Goal: Task Accomplishment & Management: Manage account settings

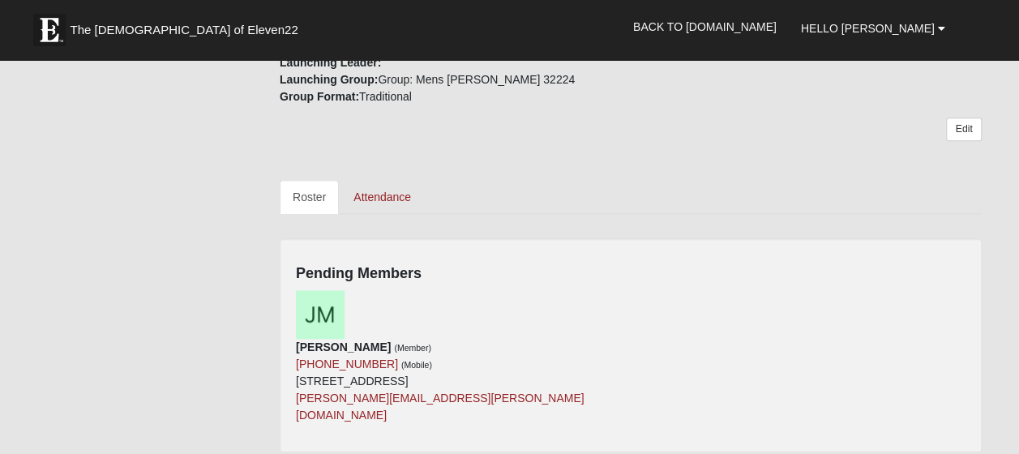
scroll to position [614, 0]
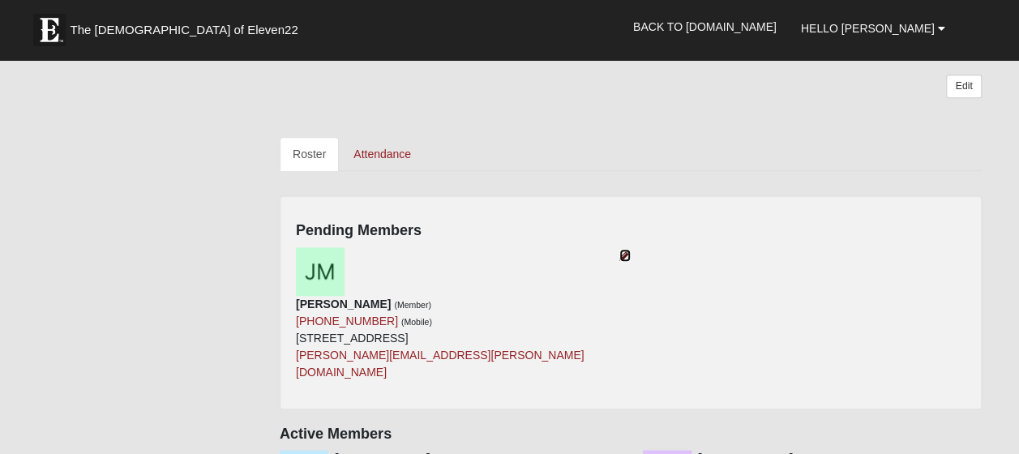
click at [623, 253] on icon at bounding box center [624, 255] width 11 height 11
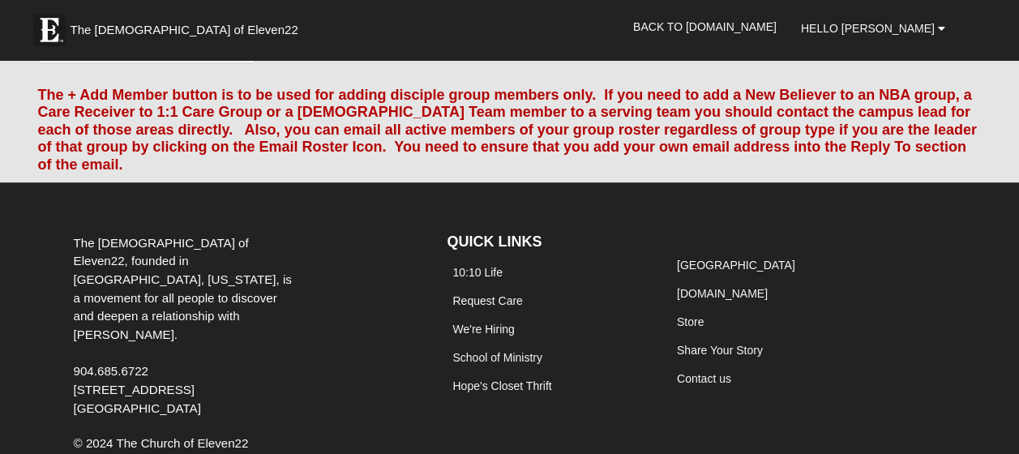
scroll to position [26, 0]
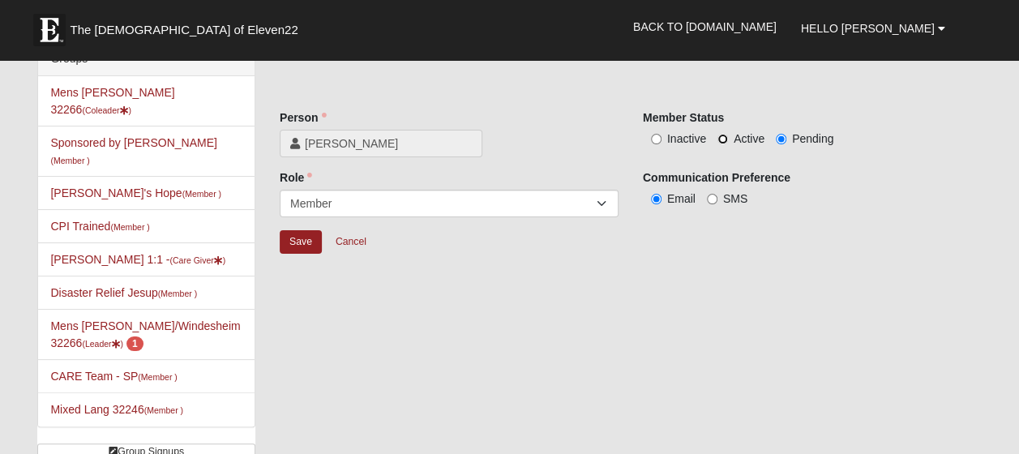
click at [723, 138] on input "Active" at bounding box center [722, 139] width 11 height 11
radio input "true"
click at [307, 236] on input "Save" at bounding box center [301, 242] width 42 height 24
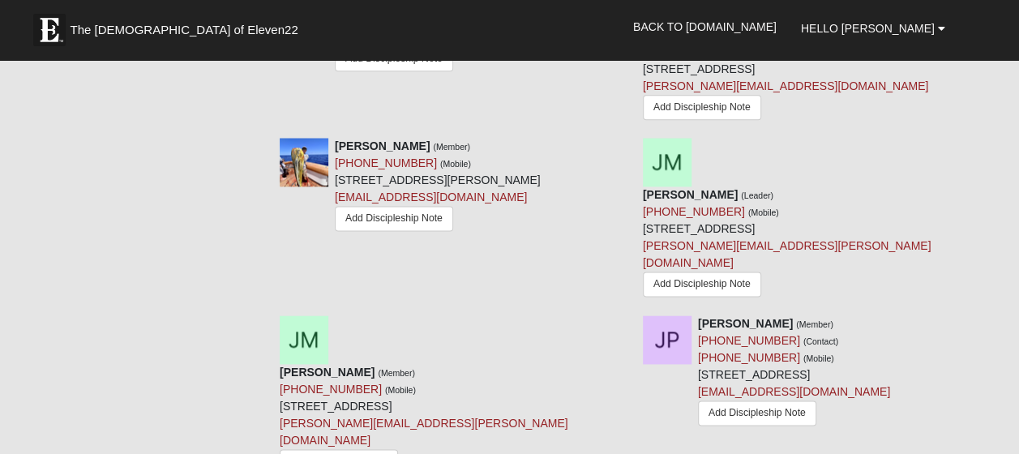
scroll to position [999, 0]
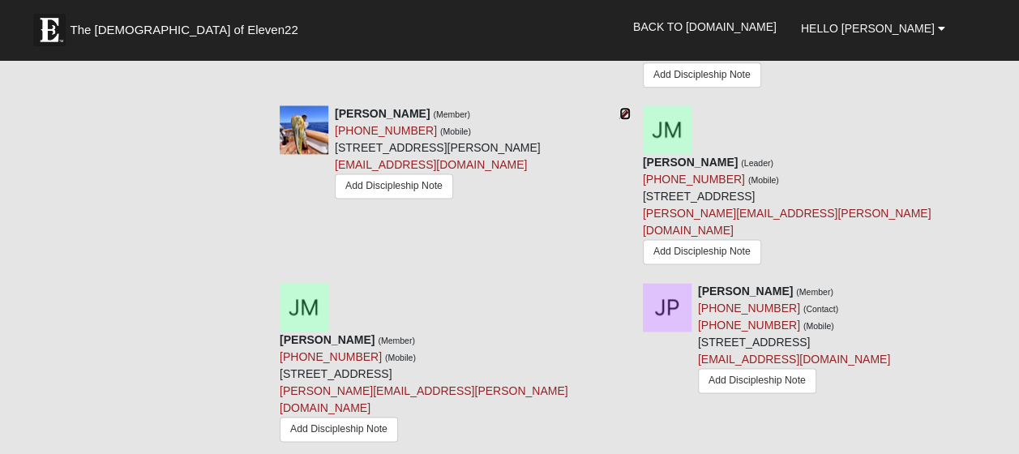
click at [625, 110] on icon at bounding box center [624, 113] width 11 height 11
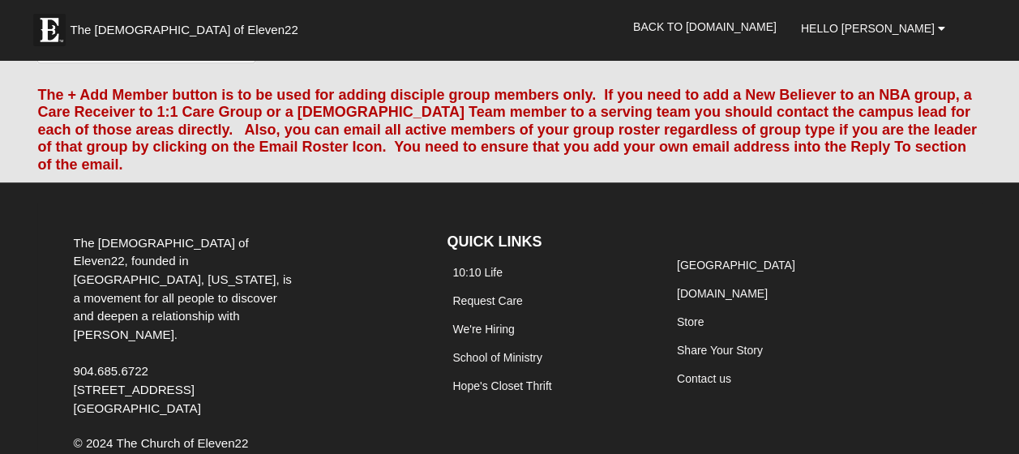
scroll to position [26, 0]
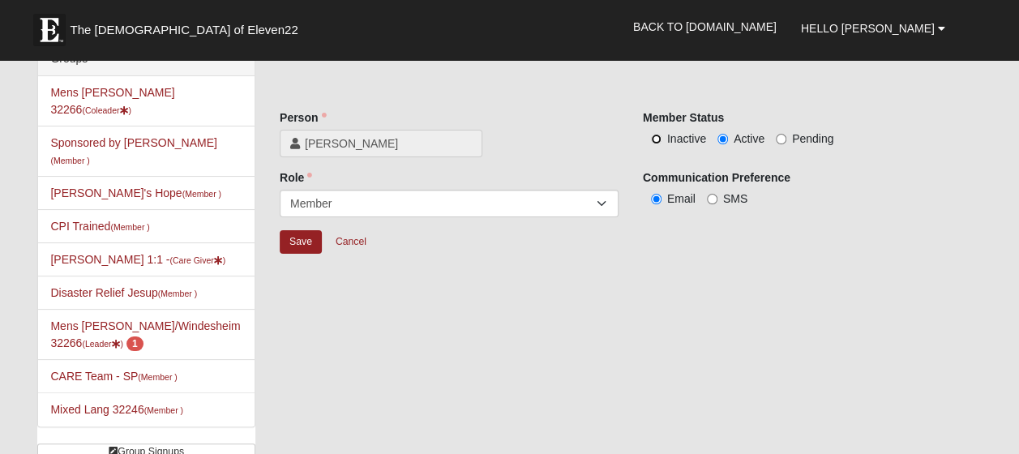
click at [656, 139] on input "Inactive" at bounding box center [656, 139] width 11 height 11
radio input "true"
click at [308, 244] on input "Save" at bounding box center [301, 242] width 42 height 24
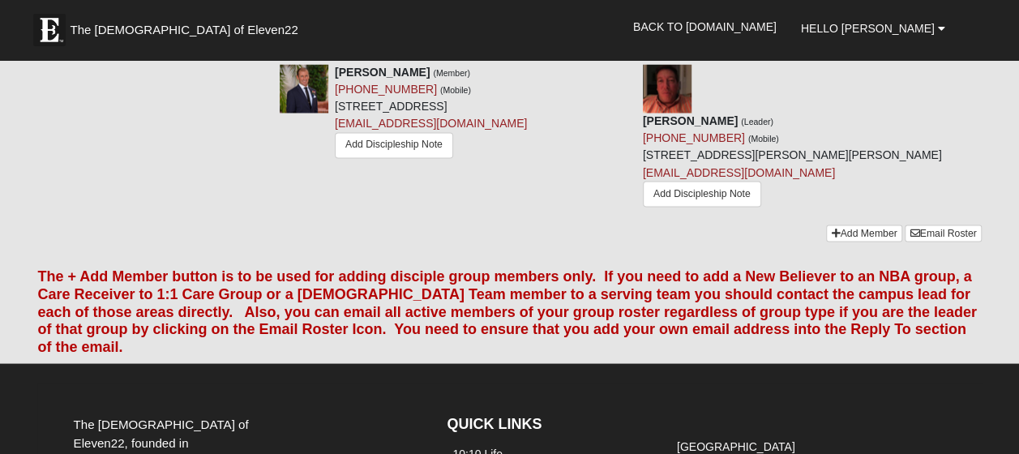
scroll to position [963, 0]
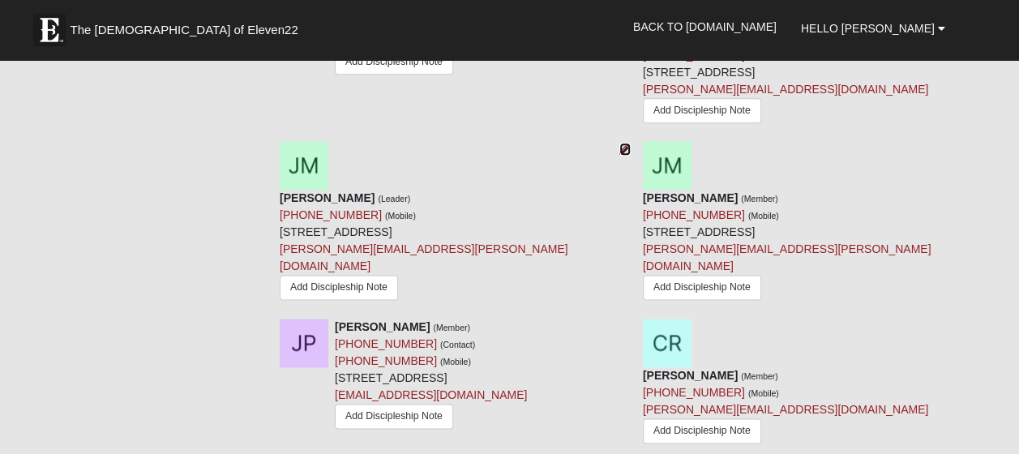
click at [619, 148] on icon at bounding box center [624, 148] width 11 height 11
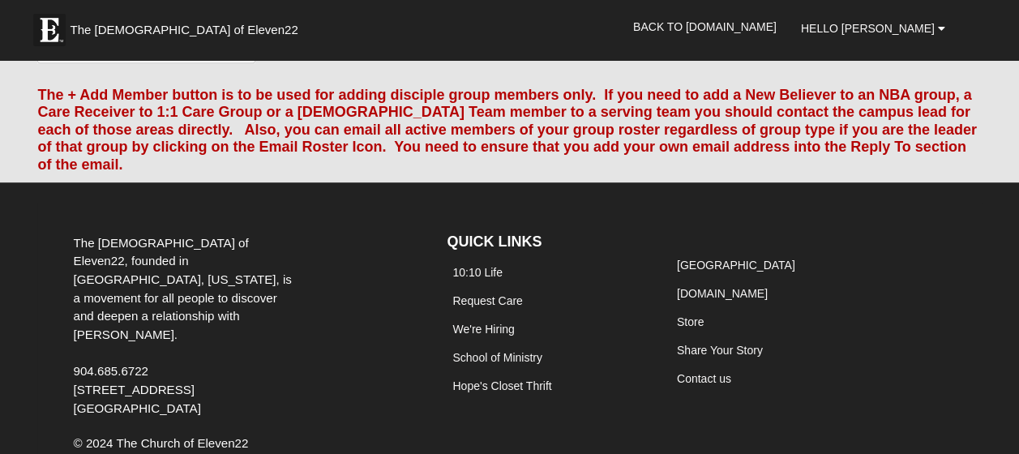
scroll to position [26, 0]
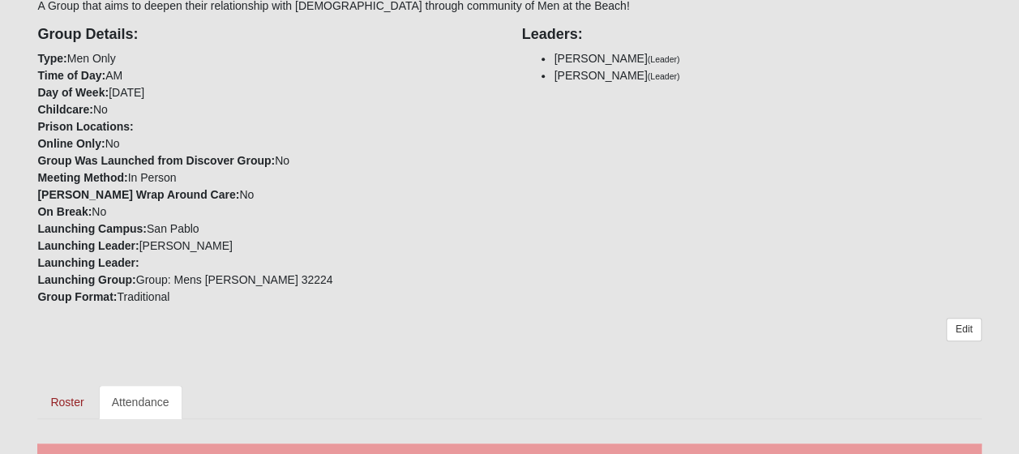
scroll to position [432, 0]
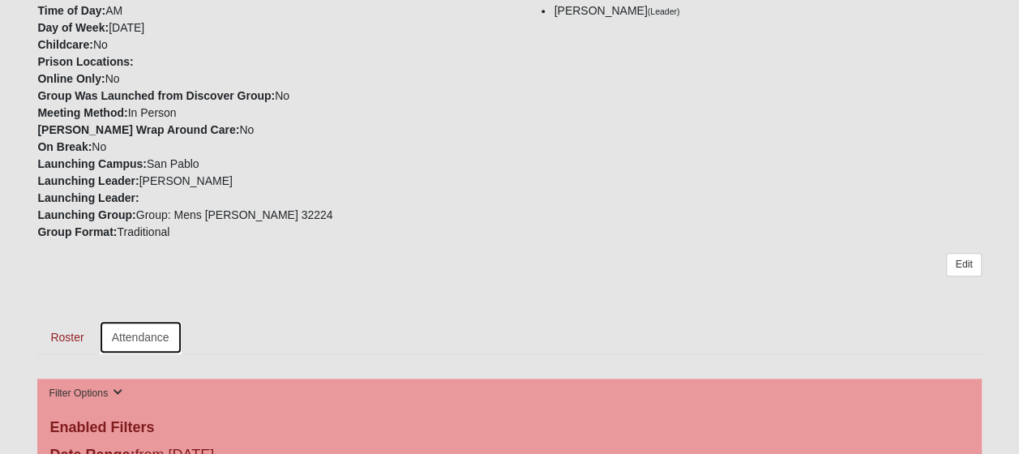
click at [151, 336] on link "Attendance" at bounding box center [140, 337] width 83 height 34
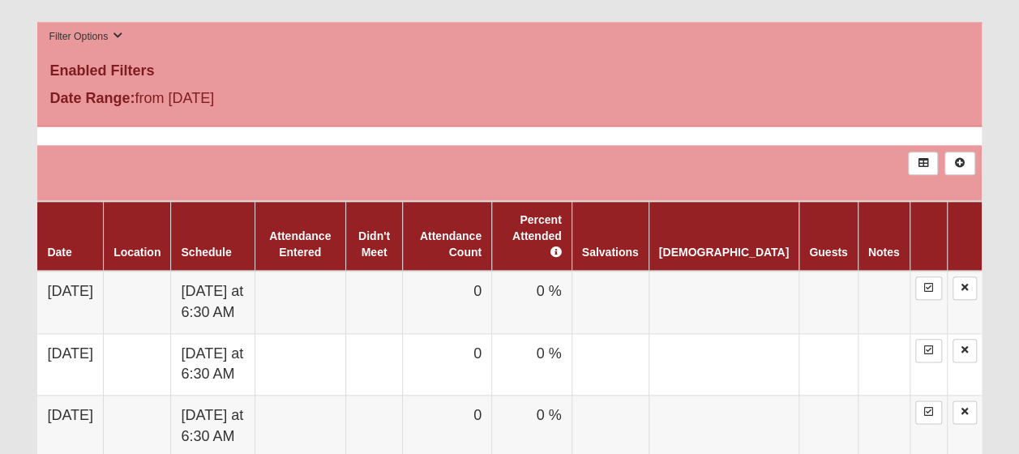
scroll to position [798, 0]
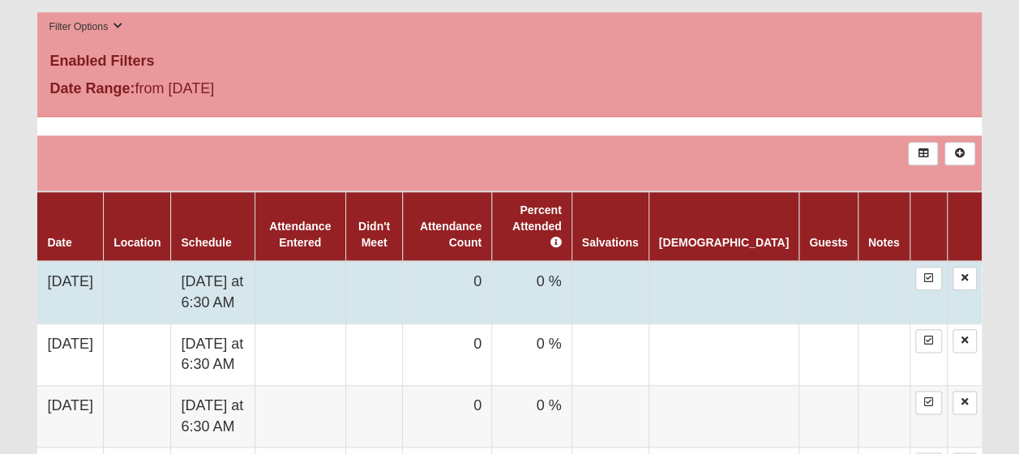
click at [492, 263] on td "0" at bounding box center [447, 292] width 89 height 62
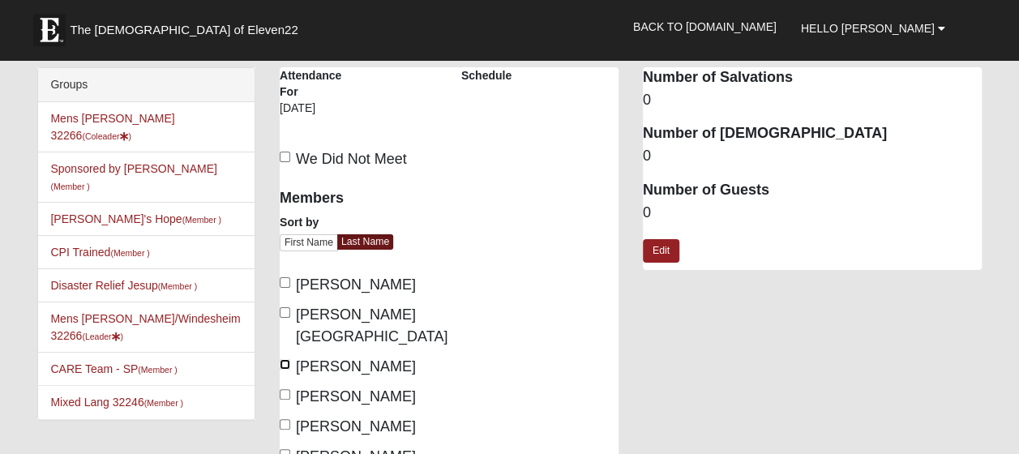
click at [283, 359] on input "Cramer, Bill" at bounding box center [285, 364] width 11 height 11
checkbox input "true"
click at [284, 389] on input "Dale, David" at bounding box center [285, 394] width 11 height 11
checkbox input "true"
click at [284, 419] on input "Mauney, Jimmy" at bounding box center [285, 424] width 11 height 11
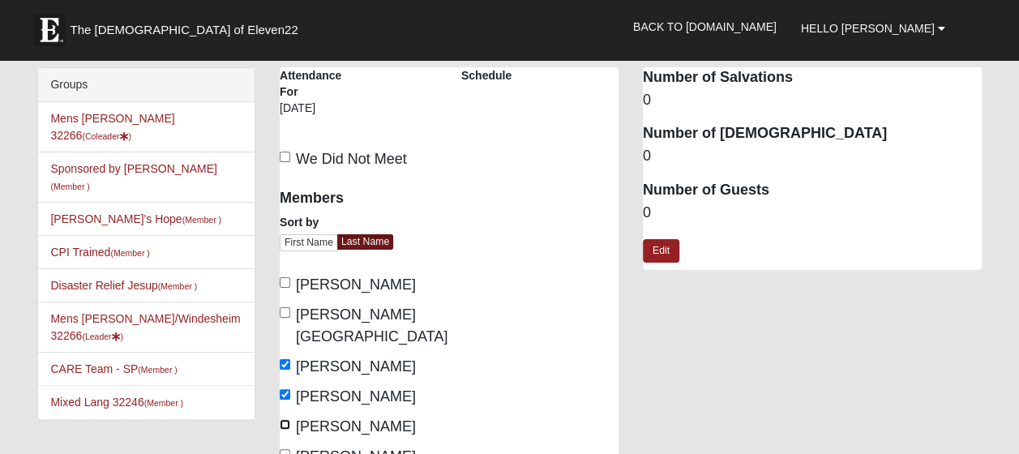
checkbox input "true"
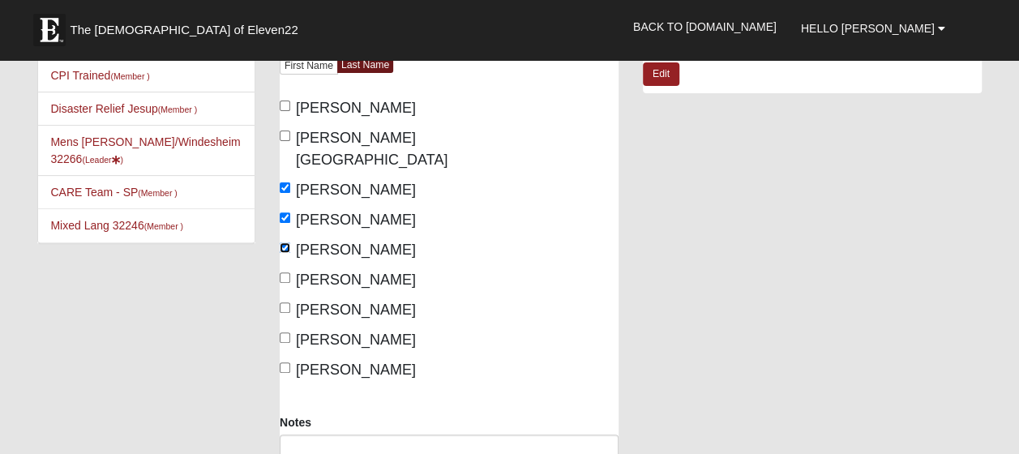
scroll to position [195, 0]
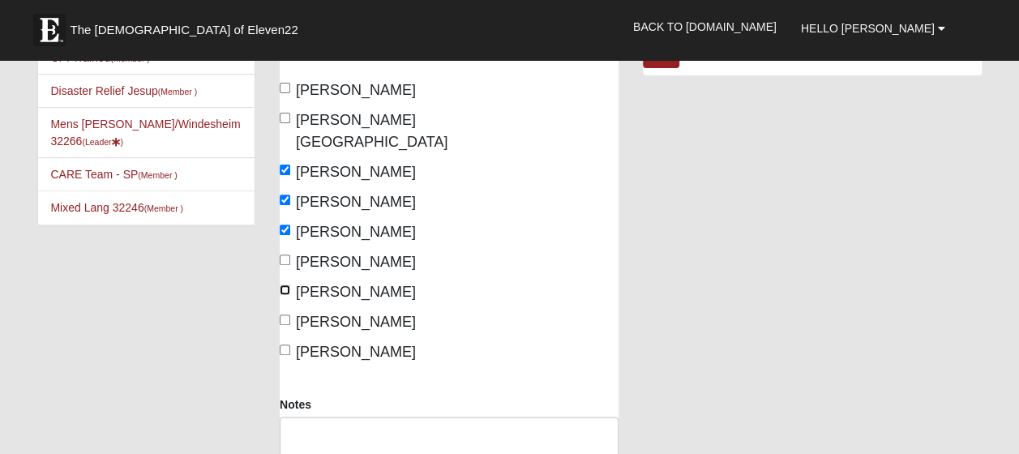
click at [283, 285] on input "Raab, Chris" at bounding box center [285, 290] width 11 height 11
checkbox input "true"
click at [287, 345] on input "Windesheim, Bruce" at bounding box center [285, 350] width 11 height 11
checkbox input "true"
click at [300, 417] on textarea "Notes" at bounding box center [449, 447] width 339 height 60
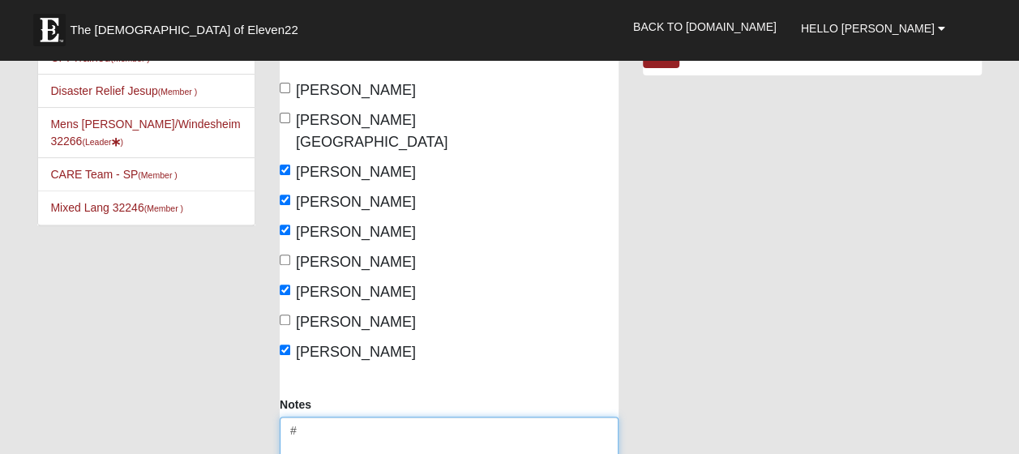
type textarea "#"
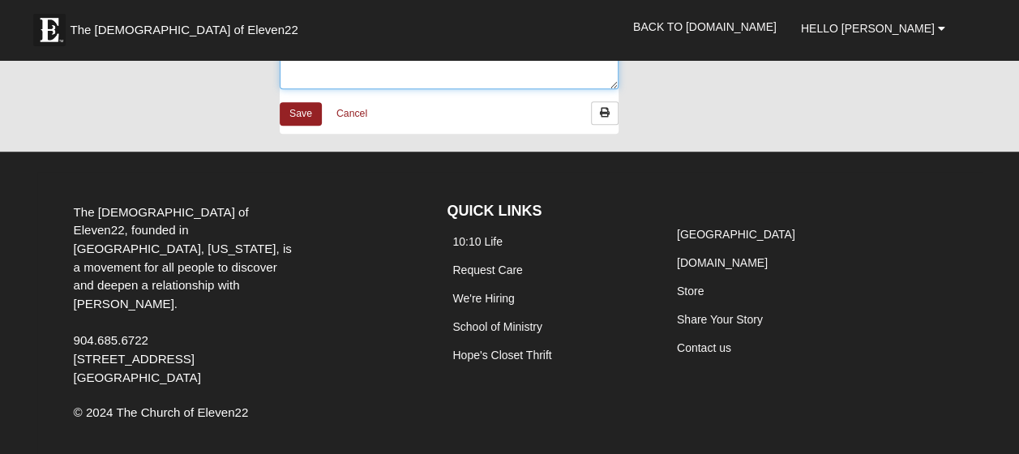
scroll to position [185, 0]
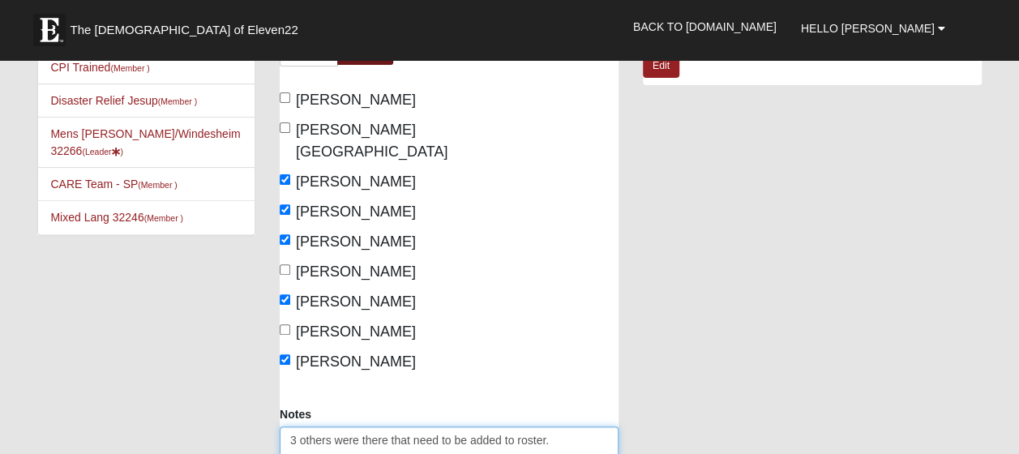
click at [293, 426] on textarea "3 others were there that need to be added to roster." at bounding box center [449, 456] width 339 height 60
click at [387, 426] on textarea "3 others were there that need to be added to roster." at bounding box center [449, 456] width 339 height 60
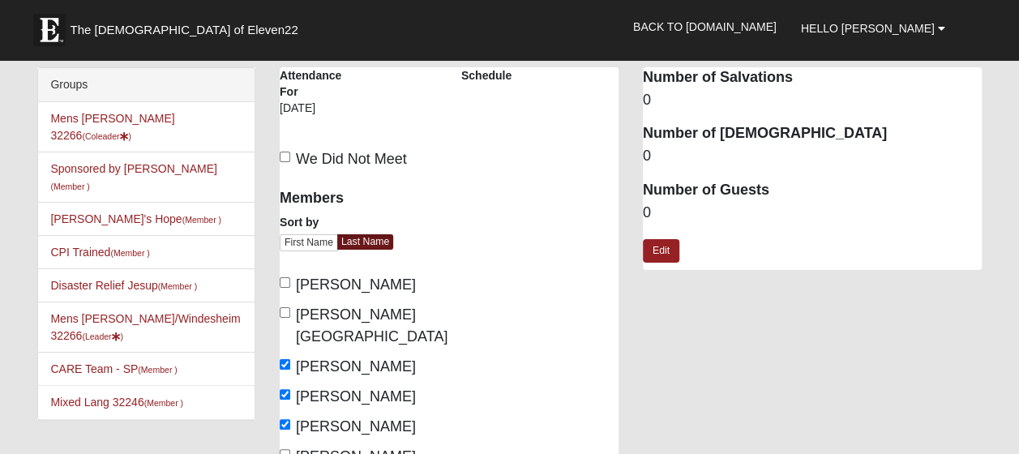
scroll to position [397, 0]
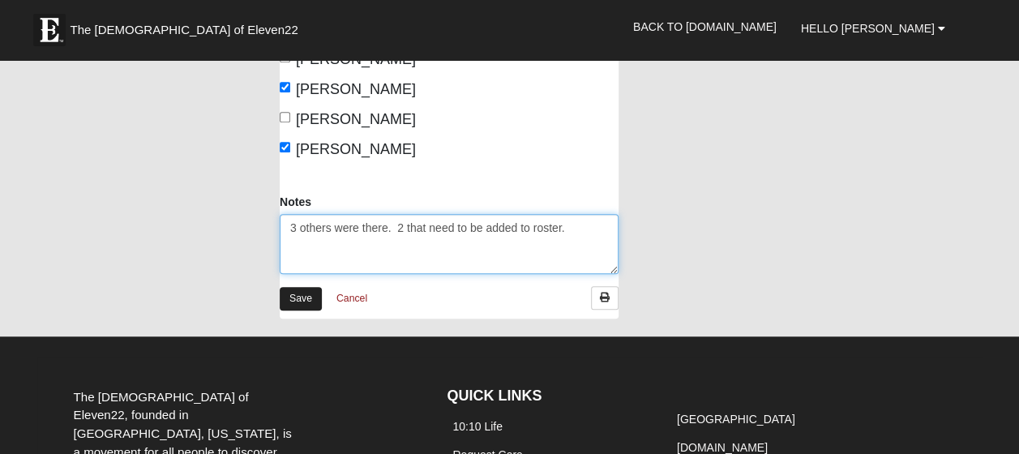
type textarea "3 others were there. 2 that need to be added to roster."
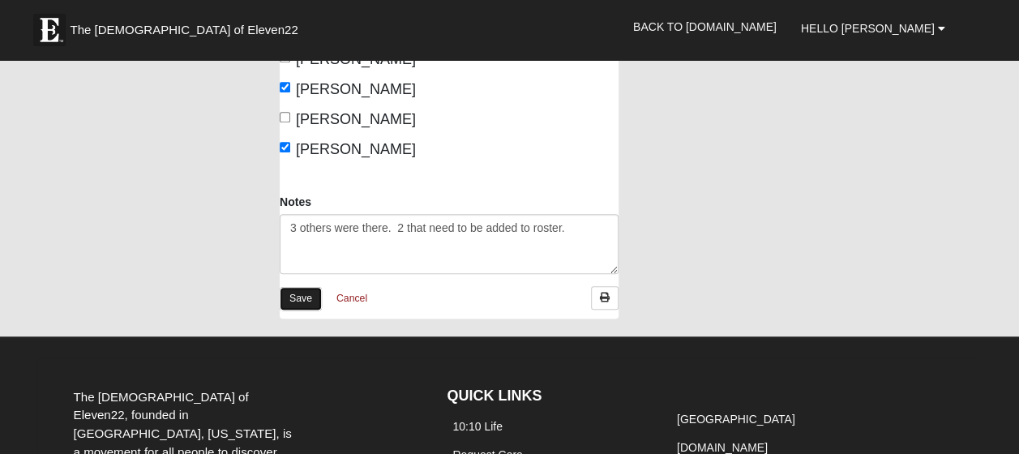
click at [293, 287] on link "Save" at bounding box center [301, 299] width 42 height 24
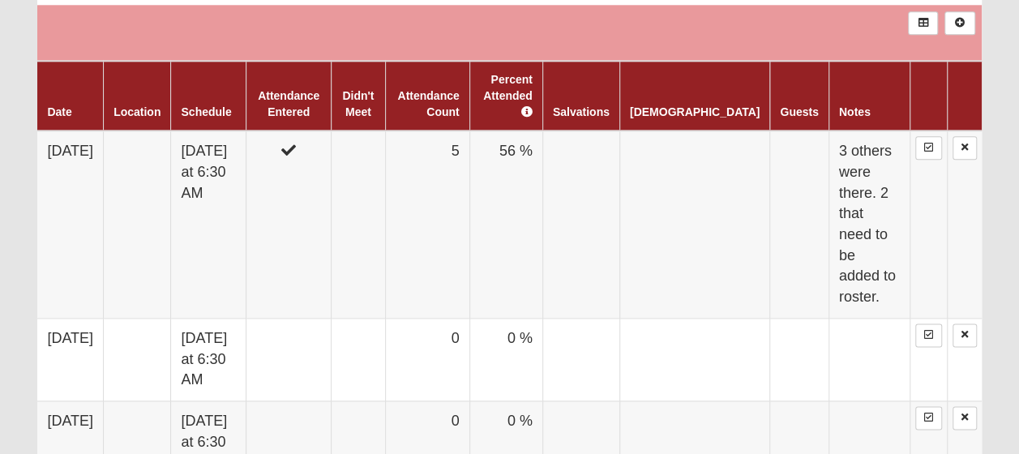
scroll to position [940, 0]
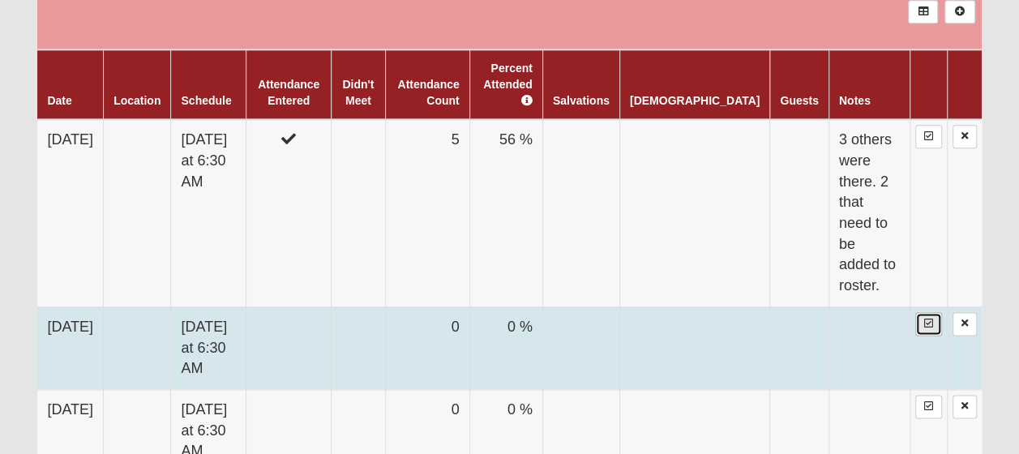
click at [927, 319] on icon at bounding box center [928, 324] width 9 height 10
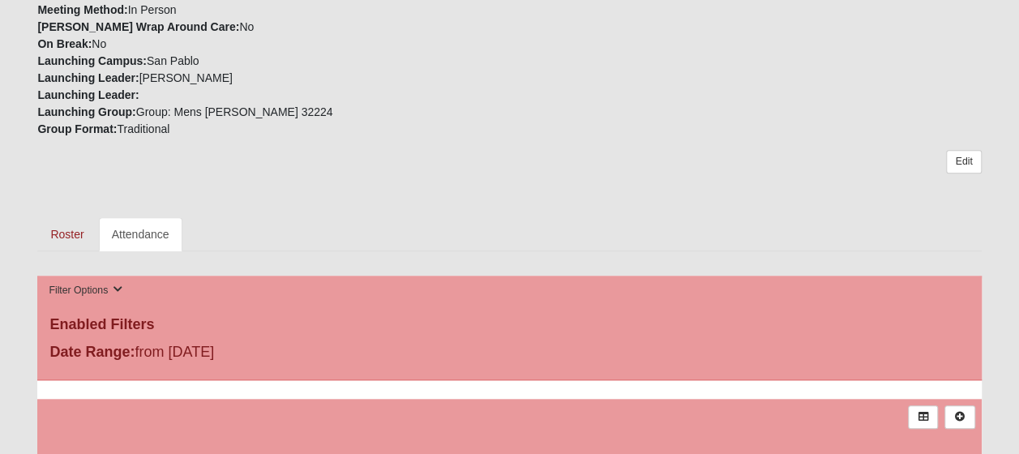
scroll to position [519, 0]
